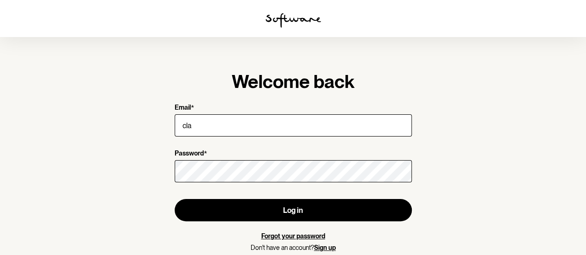
type input "claire_2801@hotmail.com"
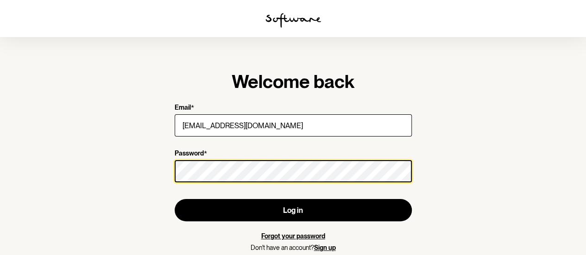
click at [175, 199] on button "Log in" at bounding box center [293, 210] width 237 height 22
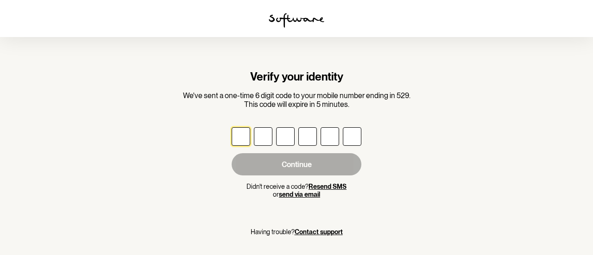
type input "4"
type input "5"
type input "6"
type input "9"
type input "3"
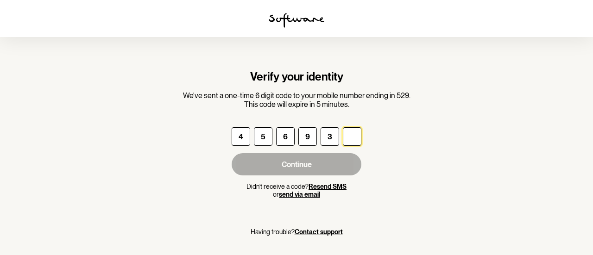
type input "3"
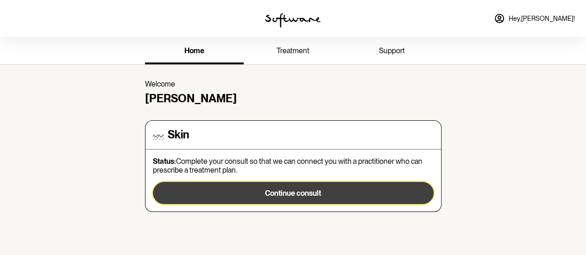
click at [298, 194] on span "Continue consult" at bounding box center [293, 193] width 56 height 9
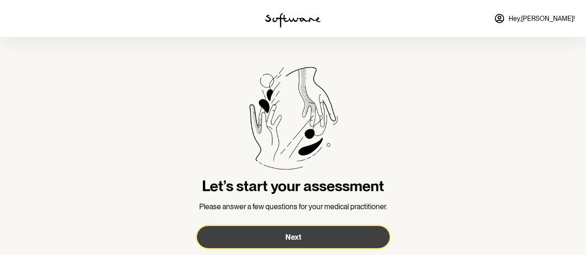
click at [324, 236] on button "Next" at bounding box center [293, 237] width 193 height 22
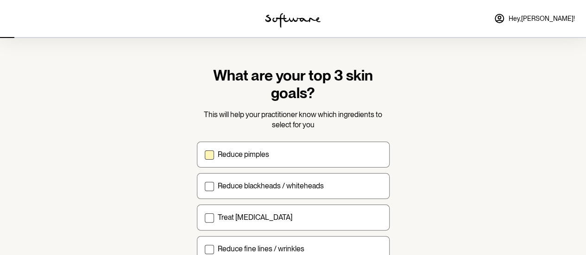
click at [206, 154] on span at bounding box center [209, 155] width 9 height 9
click at [205, 154] on input "Reduce pimples" at bounding box center [204, 154] width 0 height 0
checkbox input "true"
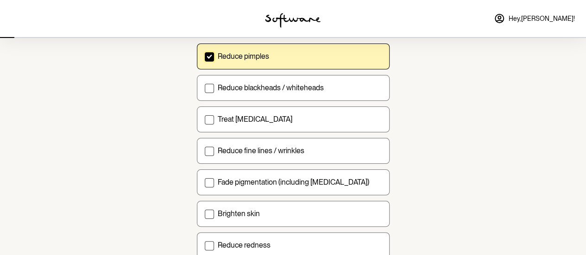
scroll to position [102, 0]
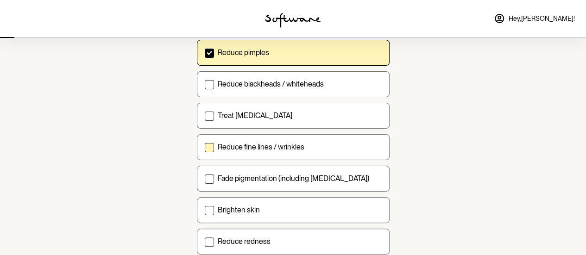
click at [214, 146] on label "Reduce fine lines / wrinkles" at bounding box center [293, 147] width 193 height 26
click at [205, 147] on input "Reduce fine lines / wrinkles" at bounding box center [204, 147] width 0 height 0
checkbox input "true"
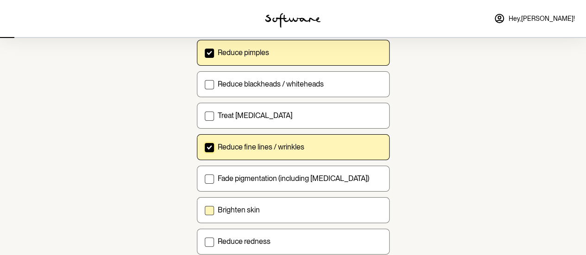
click at [210, 211] on span at bounding box center [209, 210] width 9 height 9
click at [205, 210] on input "Brighten skin" at bounding box center [204, 210] width 0 height 0
checkbox input "true"
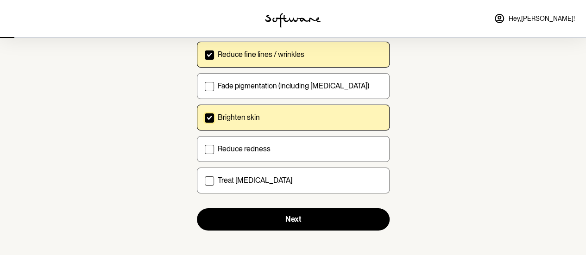
scroll to position [197, 0]
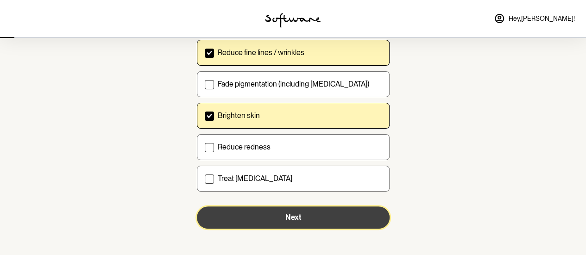
click at [278, 207] on button "Next" at bounding box center [293, 218] width 193 height 22
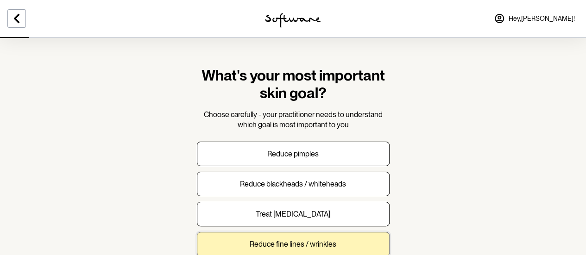
click at [298, 236] on button "Reduce fine lines / wrinkles" at bounding box center [293, 244] width 193 height 25
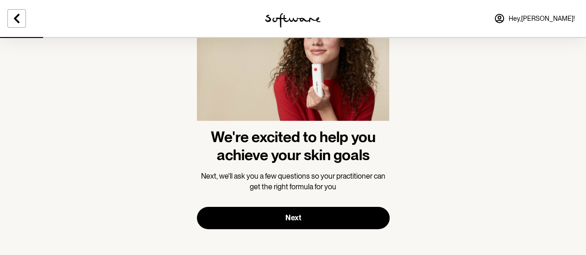
scroll to position [77, 0]
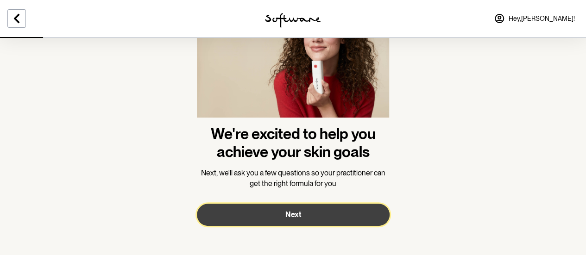
click at [321, 216] on button "Next" at bounding box center [293, 215] width 193 height 22
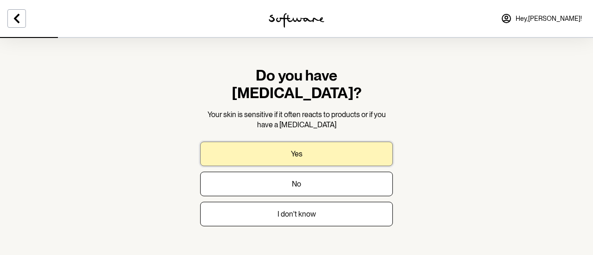
click at [312, 142] on button "Yes" at bounding box center [296, 154] width 193 height 25
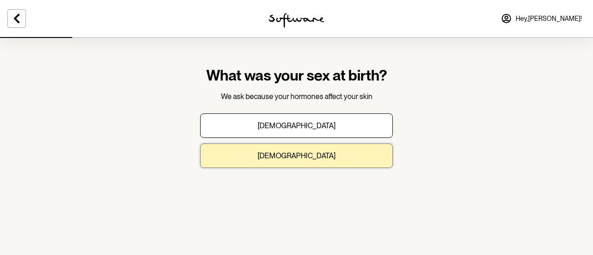
click at [288, 157] on p "Female" at bounding box center [297, 156] width 78 height 9
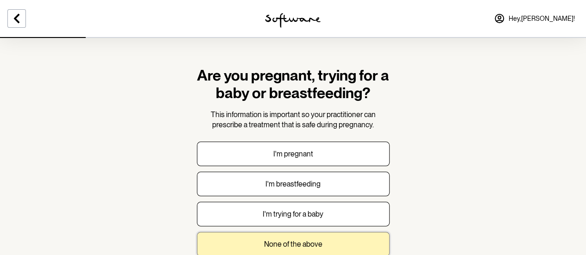
click at [288, 244] on p "None of the above" at bounding box center [293, 244] width 58 height 9
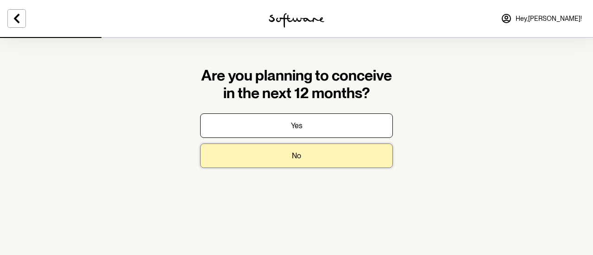
click at [288, 159] on button "No" at bounding box center [296, 156] width 193 height 25
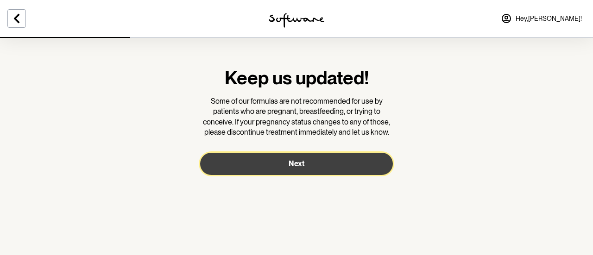
click at [288, 159] on button "Next" at bounding box center [296, 164] width 193 height 22
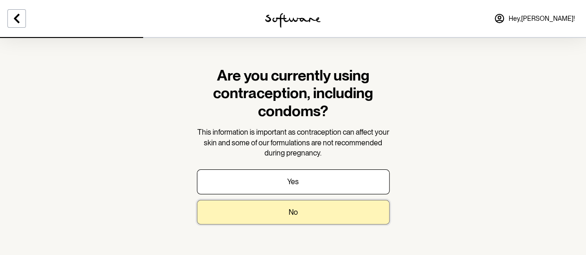
click at [291, 214] on p "No" at bounding box center [293, 212] width 9 height 9
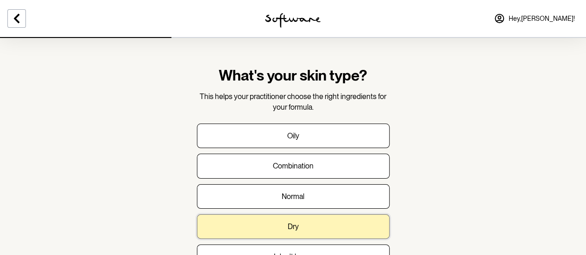
click at [293, 224] on p "Dry" at bounding box center [293, 227] width 11 height 9
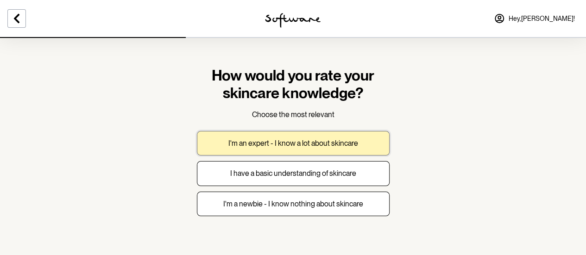
click at [301, 142] on p "I'm an expert - I know a lot about skincare" at bounding box center [294, 143] width 130 height 9
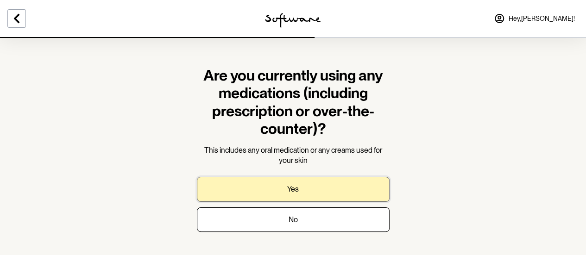
click at [304, 192] on button "Yes" at bounding box center [293, 189] width 193 height 25
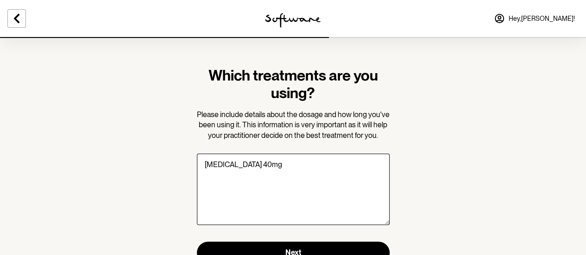
type textarea "Propranolol 40mg"
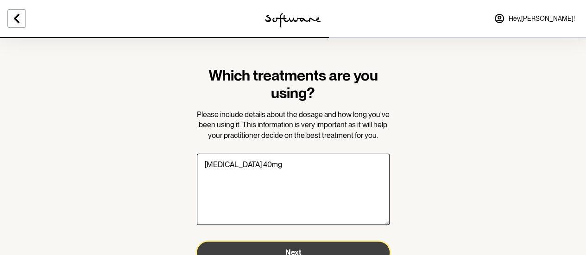
scroll to position [8, 0]
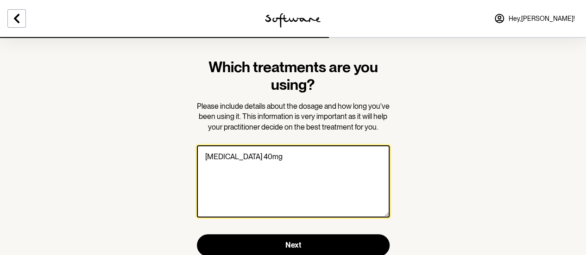
click at [248, 167] on textarea "Propranolol 40mg" at bounding box center [293, 182] width 193 height 72
drag, startPoint x: 267, startPoint y: 178, endPoint x: 307, endPoint y: 177, distance: 39.9
click at [307, 177] on textarea "Propranolol 40mg (2 years) Advantan on hands as needed" at bounding box center [293, 182] width 193 height 72
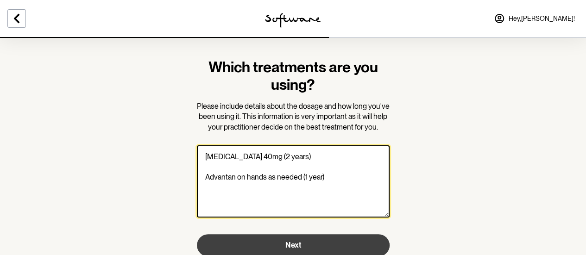
type textarea "Propranolol 40mg (2 years) Advantan on hands as needed (1 year)"
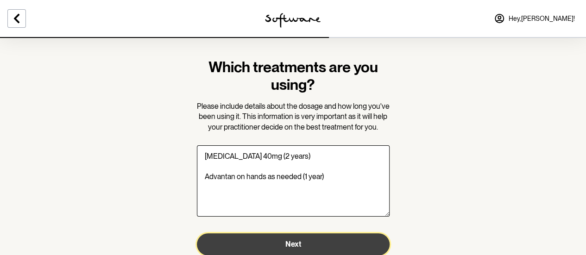
click at [298, 247] on span "Next" at bounding box center [294, 244] width 16 height 9
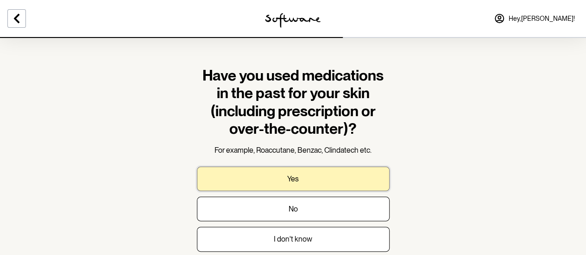
click at [305, 169] on button "Yes" at bounding box center [293, 179] width 193 height 25
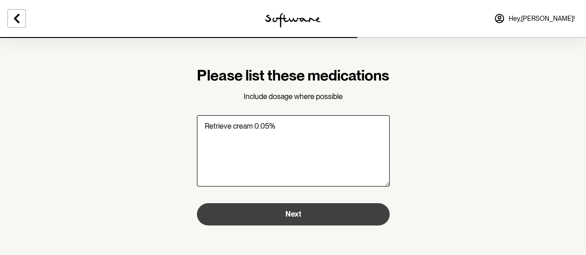
type textarea "Retrieve cream 0.05%"
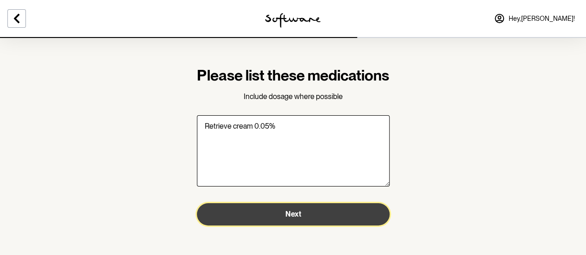
click at [304, 226] on button "Next" at bounding box center [293, 215] width 193 height 22
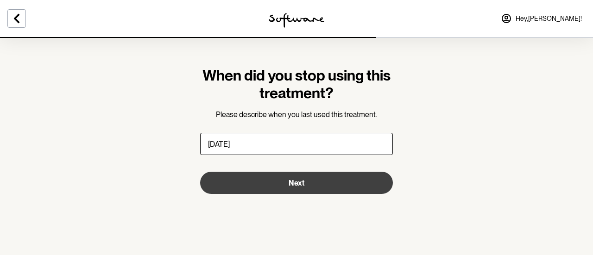
type input "6 months ago"
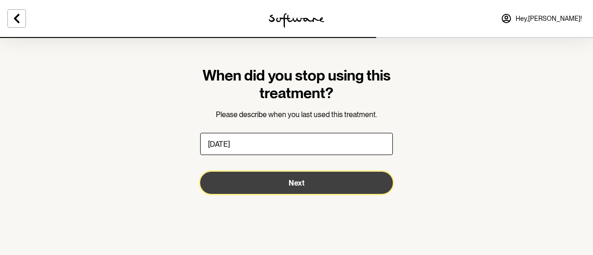
click at [310, 189] on button "Next" at bounding box center [296, 183] width 193 height 22
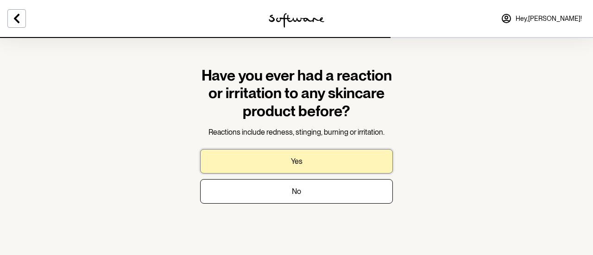
click at [298, 164] on p "Yes" at bounding box center [297, 161] width 12 height 9
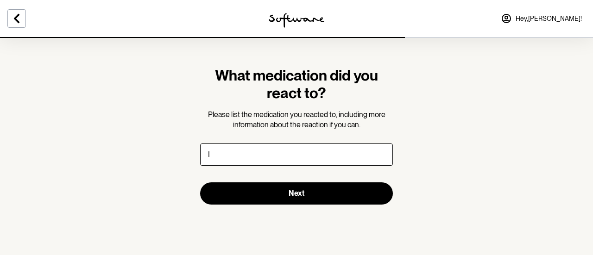
type input "I have had mild irritation from some sunscreens"
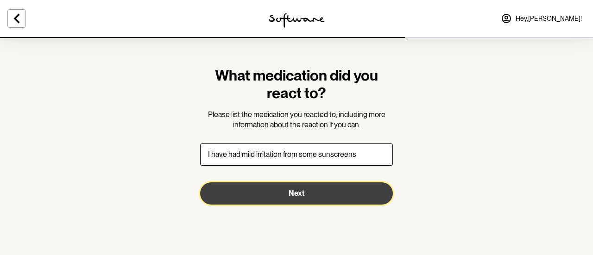
click at [296, 196] on span "Next" at bounding box center [297, 193] width 16 height 9
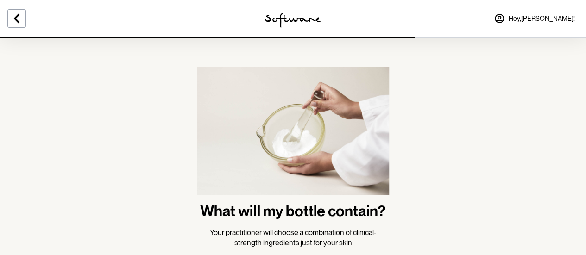
scroll to position [60, 0]
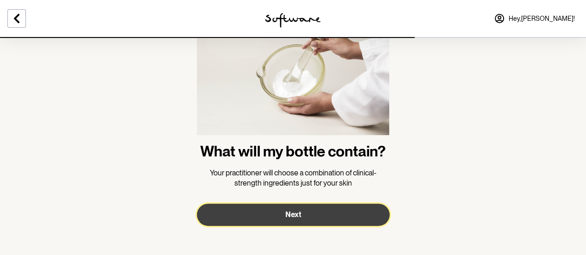
click at [342, 210] on button "Next" at bounding box center [293, 215] width 193 height 22
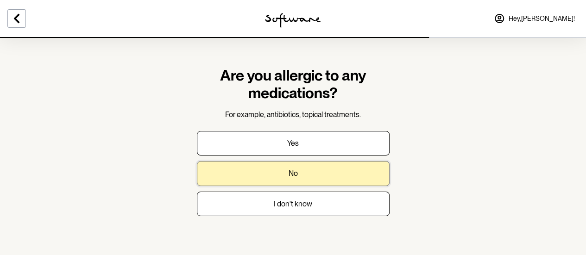
click at [293, 183] on button "No" at bounding box center [293, 173] width 193 height 25
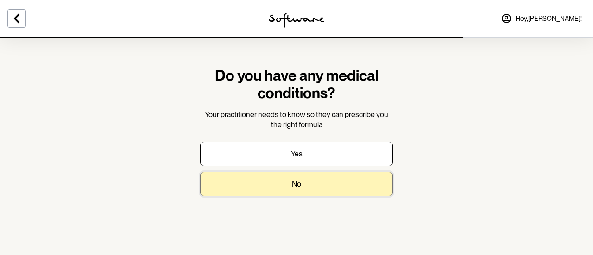
click at [293, 185] on p "No" at bounding box center [296, 184] width 9 height 9
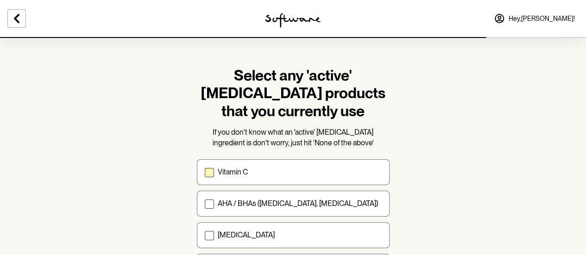
click at [209, 171] on span at bounding box center [209, 172] width 9 height 9
click at [205, 172] on input "Vitamin C" at bounding box center [204, 172] width 0 height 0
checkbox input "true"
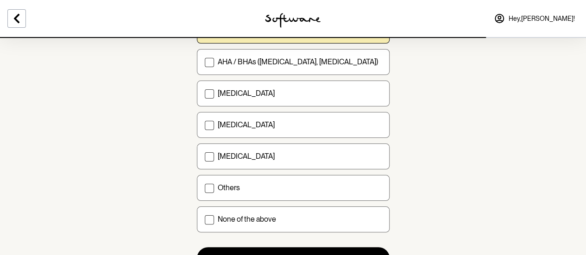
scroll to position [143, 0]
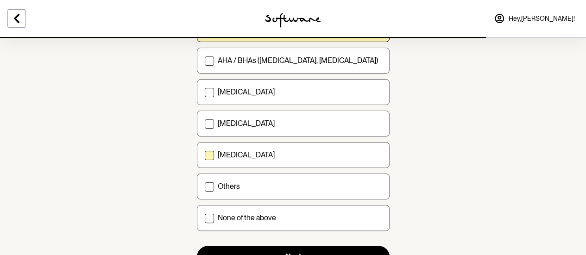
click at [208, 156] on span at bounding box center [209, 155] width 9 height 9
click at [205, 156] on input "Azelaic acid" at bounding box center [204, 155] width 0 height 0
checkbox input "true"
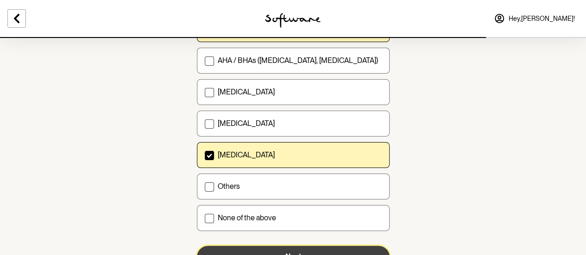
click at [292, 249] on button "Next" at bounding box center [293, 257] width 193 height 22
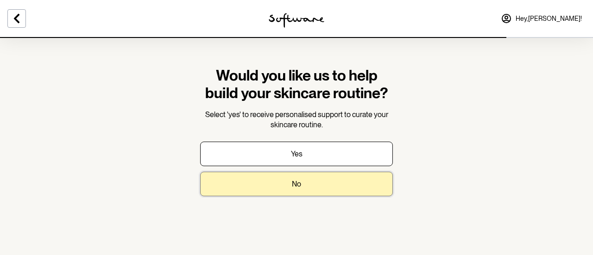
click at [304, 186] on button "No" at bounding box center [296, 184] width 193 height 25
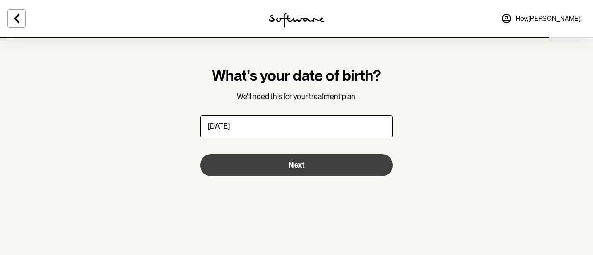
type input "28/01/1989"
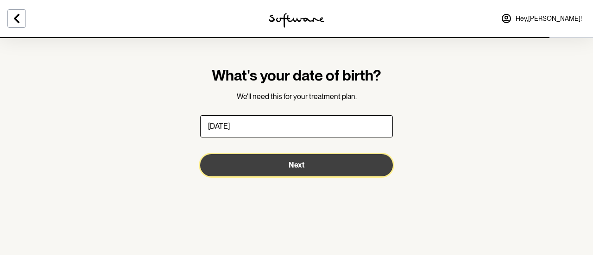
click at [321, 166] on button "Next" at bounding box center [296, 165] width 193 height 22
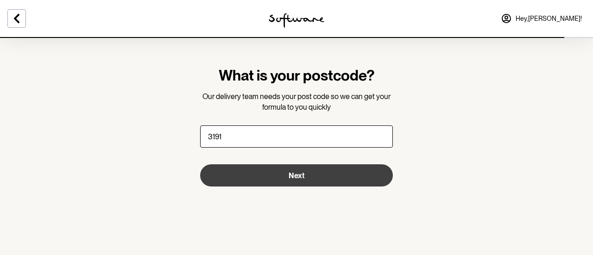
type input "3191"
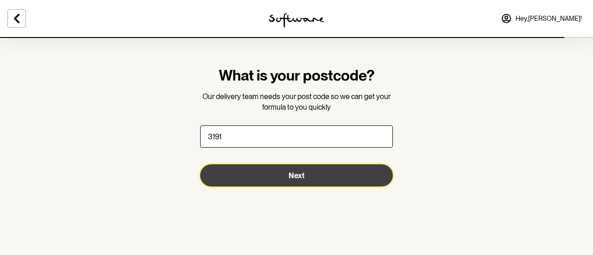
click at [289, 177] on span "Next" at bounding box center [297, 176] width 16 height 9
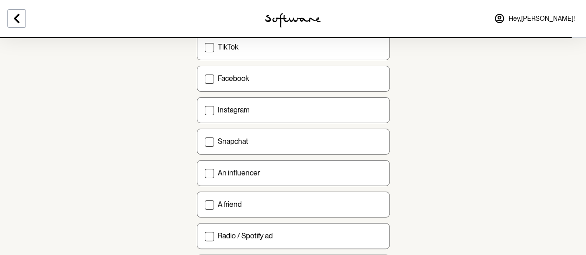
scroll to position [182, 0]
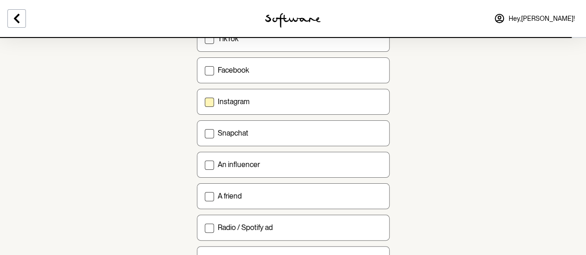
click at [210, 106] on label "Instagram" at bounding box center [293, 102] width 193 height 26
click at [205, 102] on input "Instagram" at bounding box center [204, 102] width 0 height 0
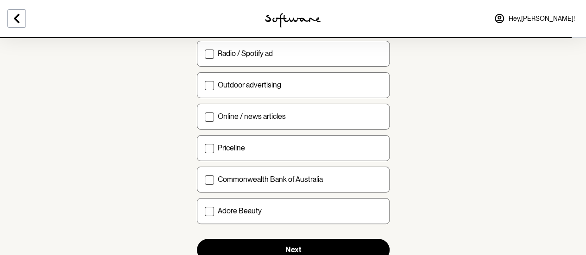
scroll to position [387, 0]
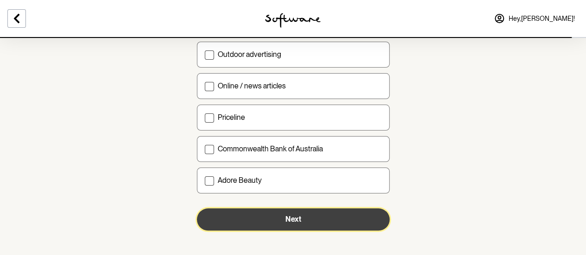
click at [297, 217] on span "Next" at bounding box center [294, 219] width 16 height 9
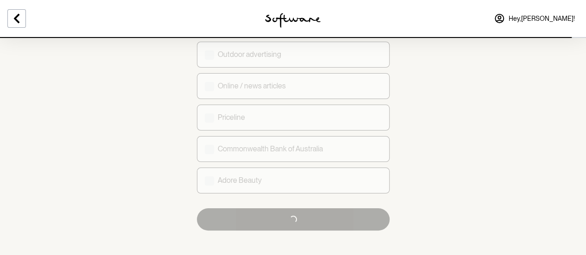
checkbox input "true"
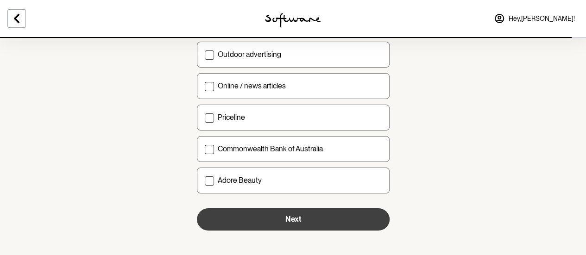
click at [556, 20] on span "Hey, Claire !" at bounding box center [542, 19] width 66 height 8
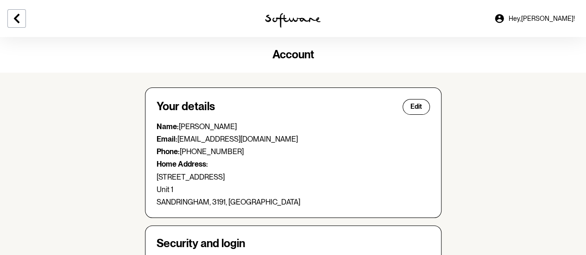
click at [290, 15] on img at bounding box center [293, 20] width 56 height 15
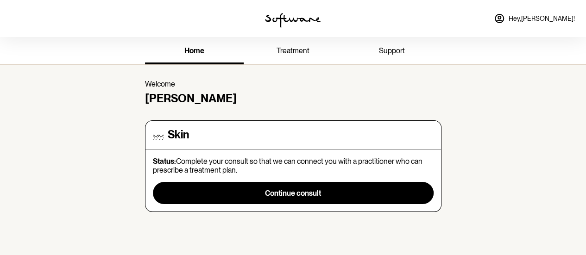
click at [389, 51] on span "support" at bounding box center [392, 50] width 26 height 9
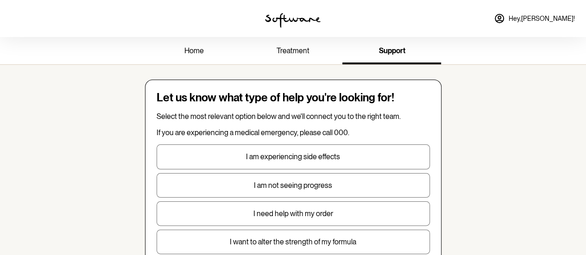
click at [281, 51] on span "treatment" at bounding box center [293, 50] width 33 height 9
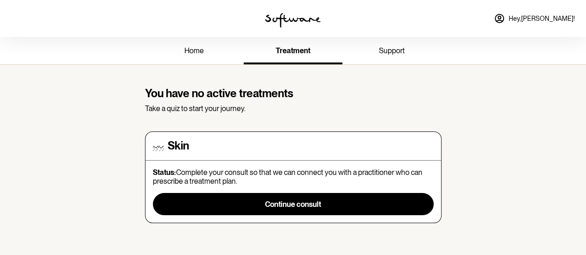
click at [196, 60] on link "home" at bounding box center [194, 51] width 99 height 25
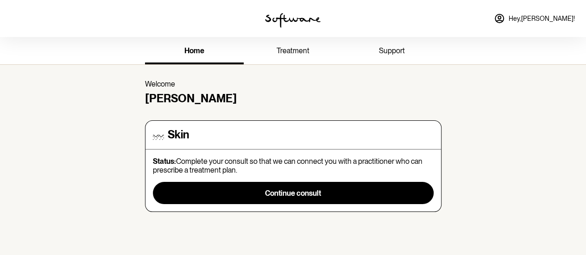
click at [289, 53] on span "treatment" at bounding box center [293, 50] width 33 height 9
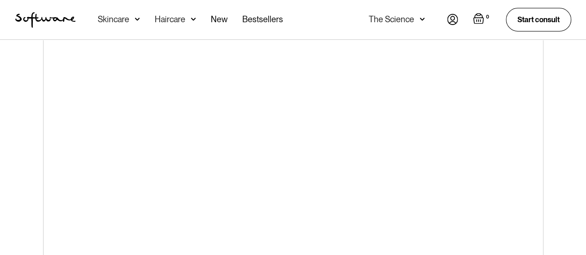
scroll to position [56, 0]
click at [550, 22] on link "Start consult" at bounding box center [538, 20] width 65 height 24
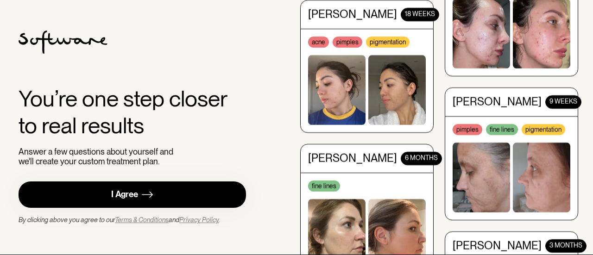
click at [142, 200] on img at bounding box center [147, 195] width 11 height 12
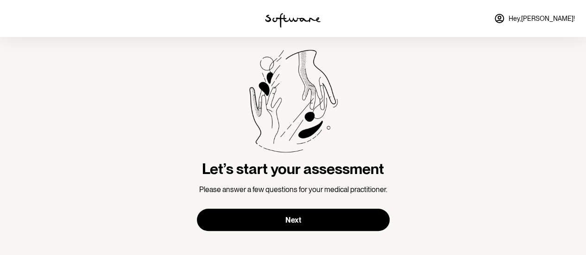
scroll to position [22, 0]
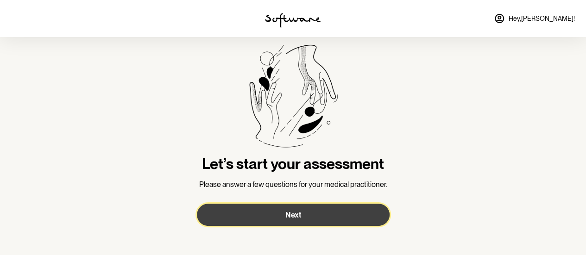
click at [309, 213] on button "Next" at bounding box center [293, 215] width 193 height 22
